Goal: Book appointment/travel/reservation

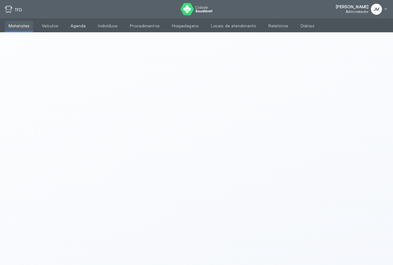
click at [71, 25] on link "Agenda" at bounding box center [78, 26] width 23 height 10
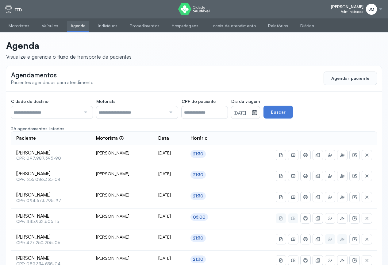
click at [85, 113] on div at bounding box center [85, 112] width 8 height 12
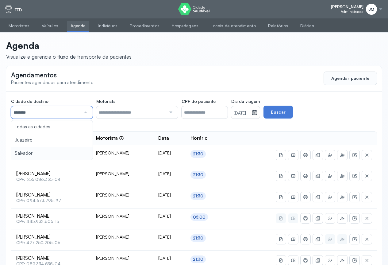
click at [86, 113] on div at bounding box center [85, 112] width 8 height 12
type input "********"
click at [258, 113] on icon at bounding box center [255, 112] width 6 height 6
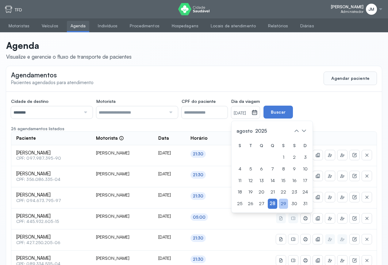
click at [288, 205] on div "29" at bounding box center [283, 204] width 9 height 10
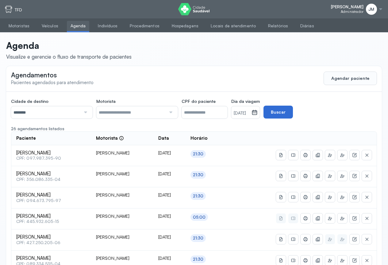
click at [293, 113] on button "Buscar" at bounding box center [278, 112] width 29 height 13
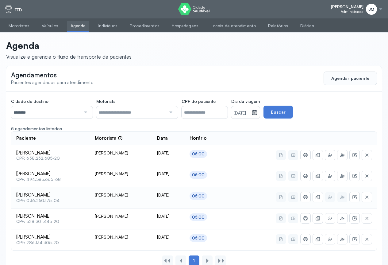
scroll to position [17, 0]
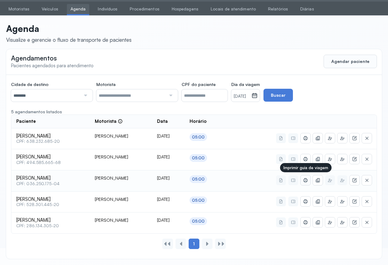
click at [306, 182] on icon at bounding box center [305, 180] width 5 height 5
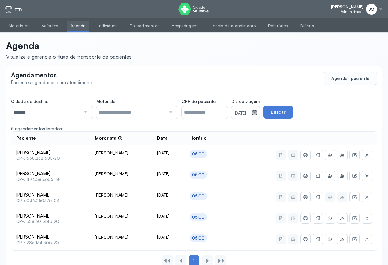
click at [374, 8] on span "JM" at bounding box center [372, 9] width 6 height 5
click at [334, 43] on div "Sair" at bounding box center [347, 43] width 29 height 5
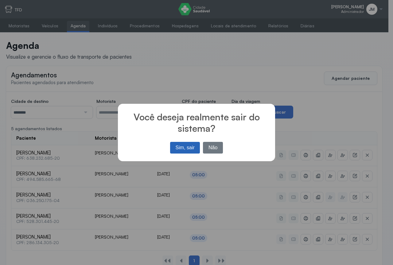
click at [179, 148] on button "Sim, sair" at bounding box center [185, 148] width 30 height 12
